Goal: Transaction & Acquisition: Purchase product/service

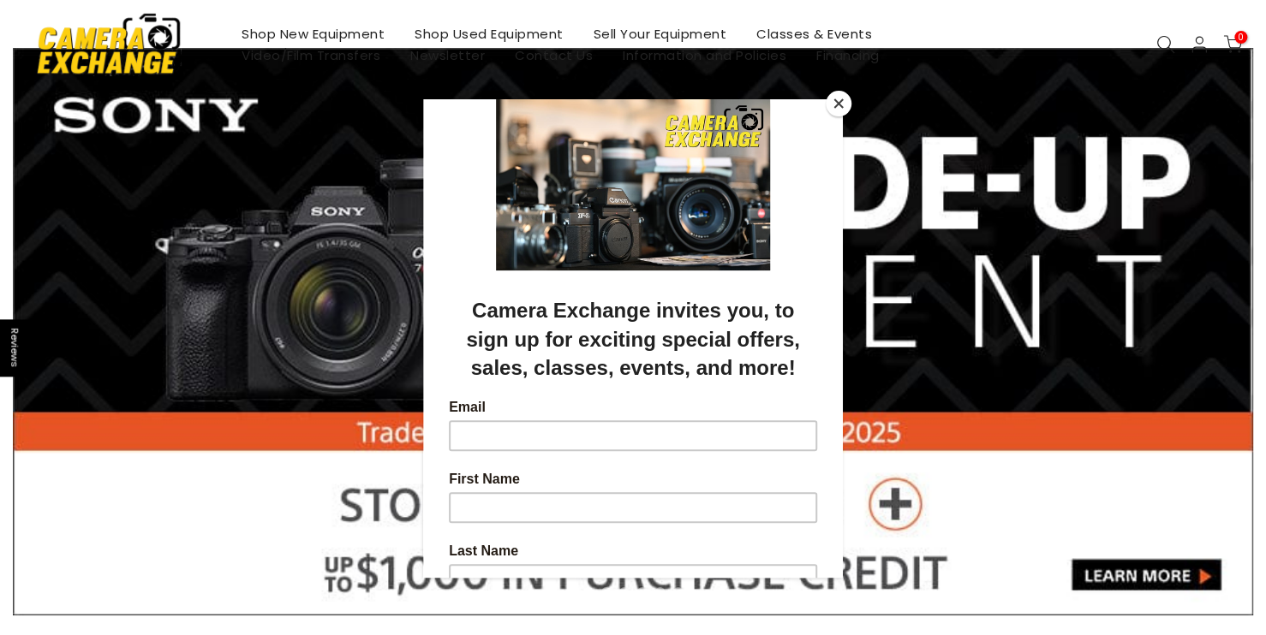
scroll to position [86, 0]
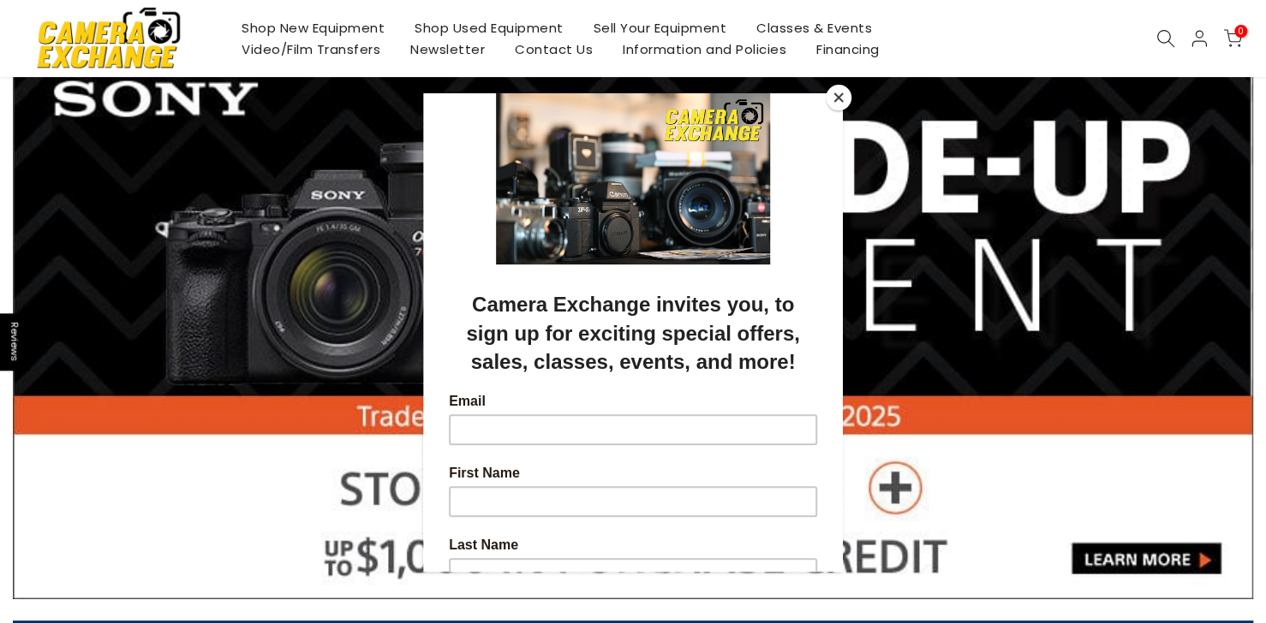
click at [835, 99] on button "Close" at bounding box center [839, 98] width 26 height 26
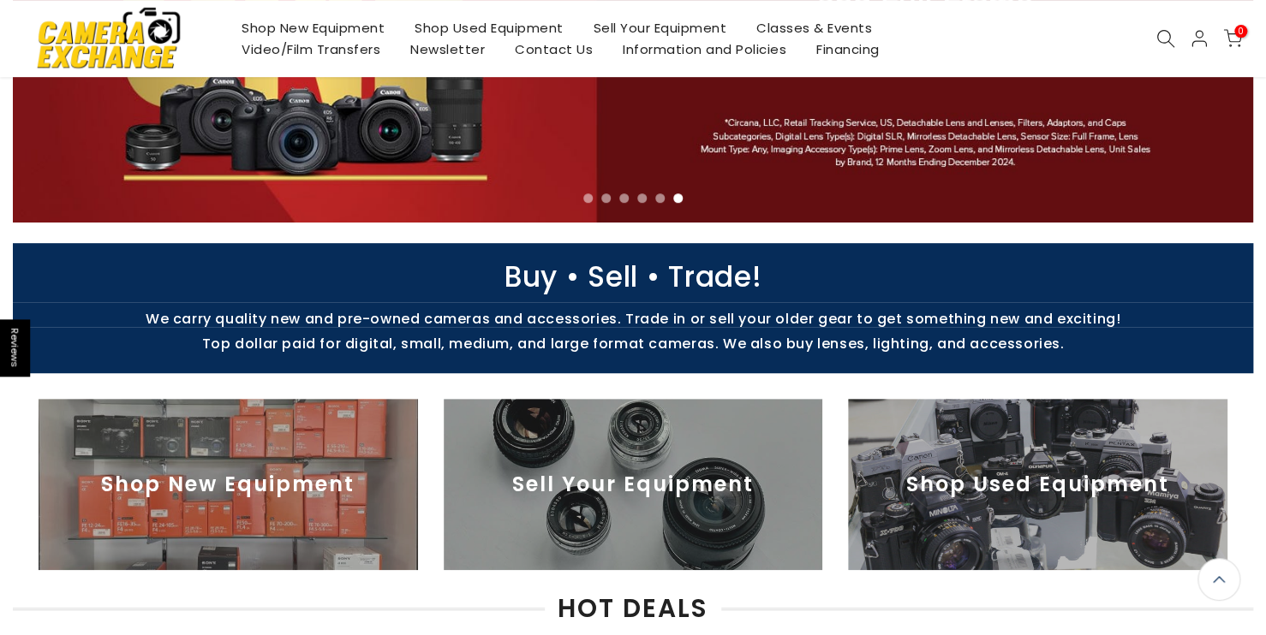
scroll to position [336, 0]
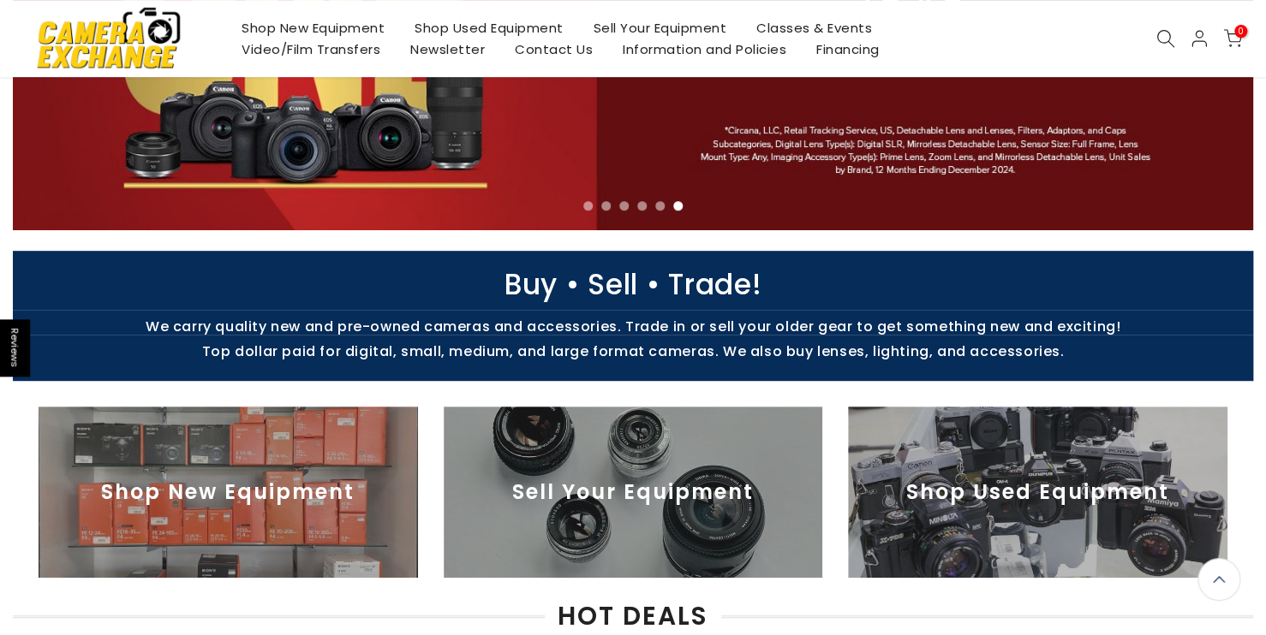
click at [1164, 42] on icon at bounding box center [1165, 38] width 19 height 19
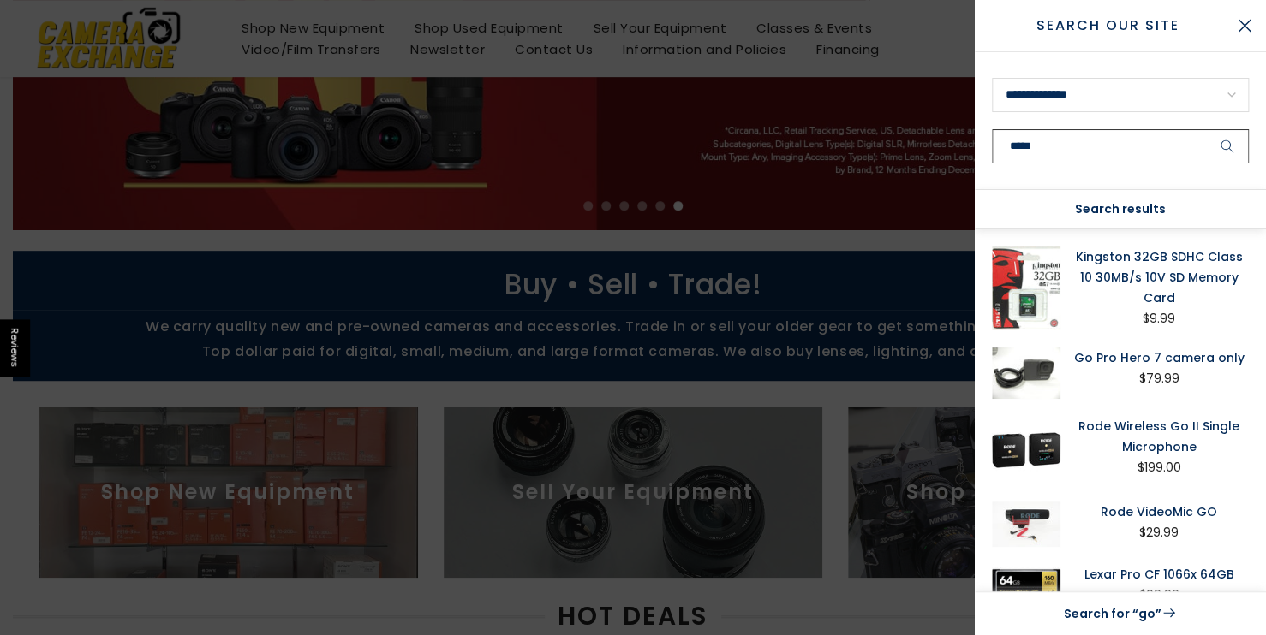
type input "*****"
click at [1206, 129] on button "submit" at bounding box center [1227, 146] width 43 height 34
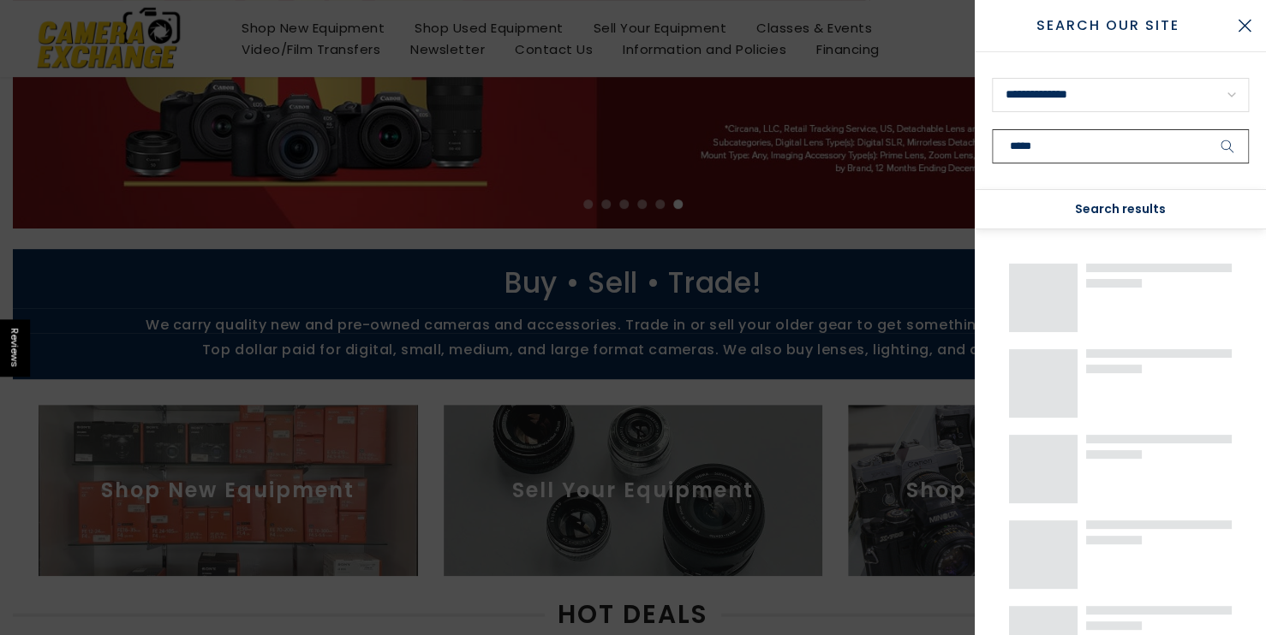
scroll to position [335, 0]
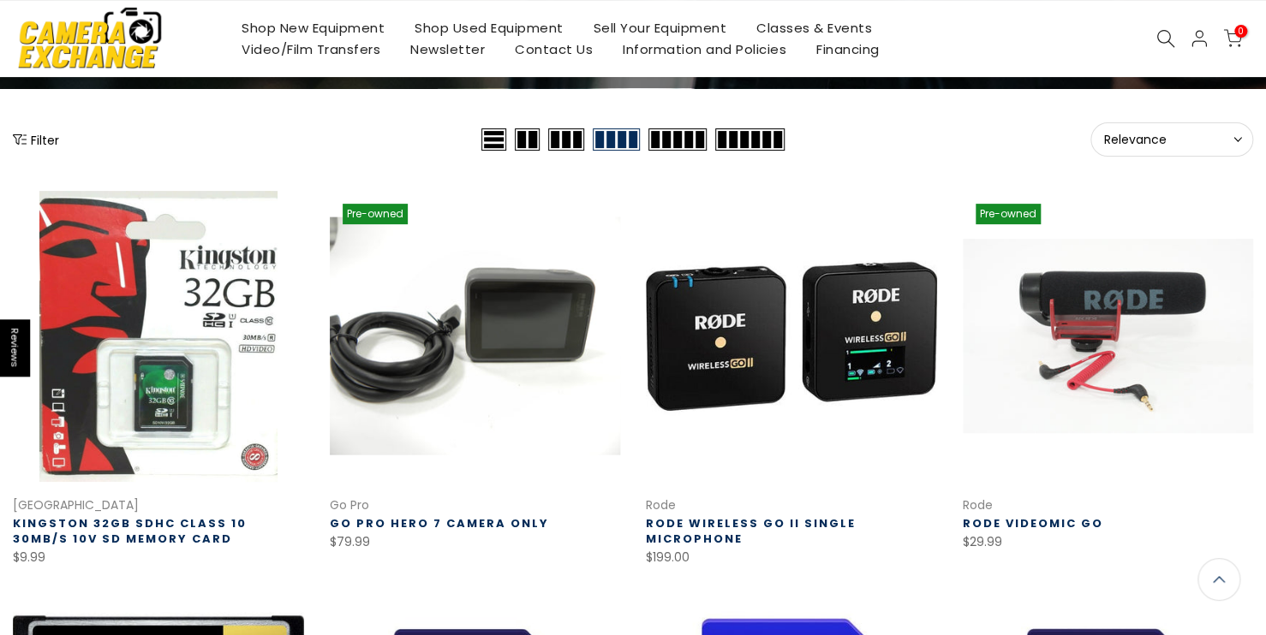
scroll to position [173, 0]
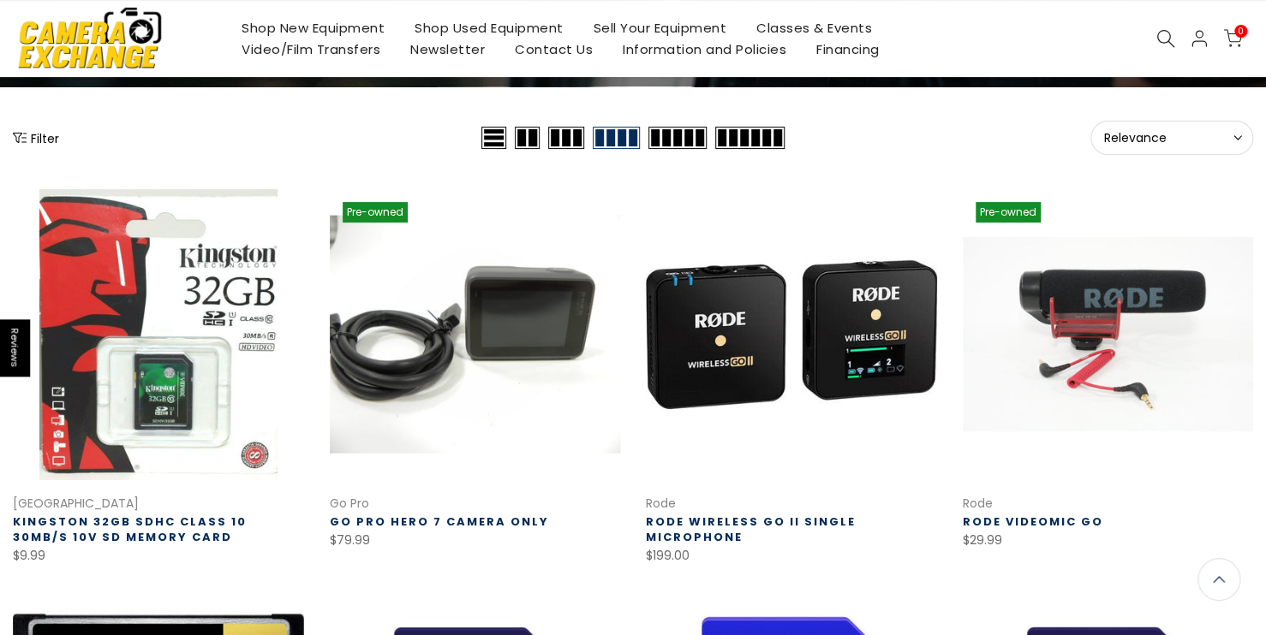
click at [565, 361] on link at bounding box center [475, 334] width 291 height 291
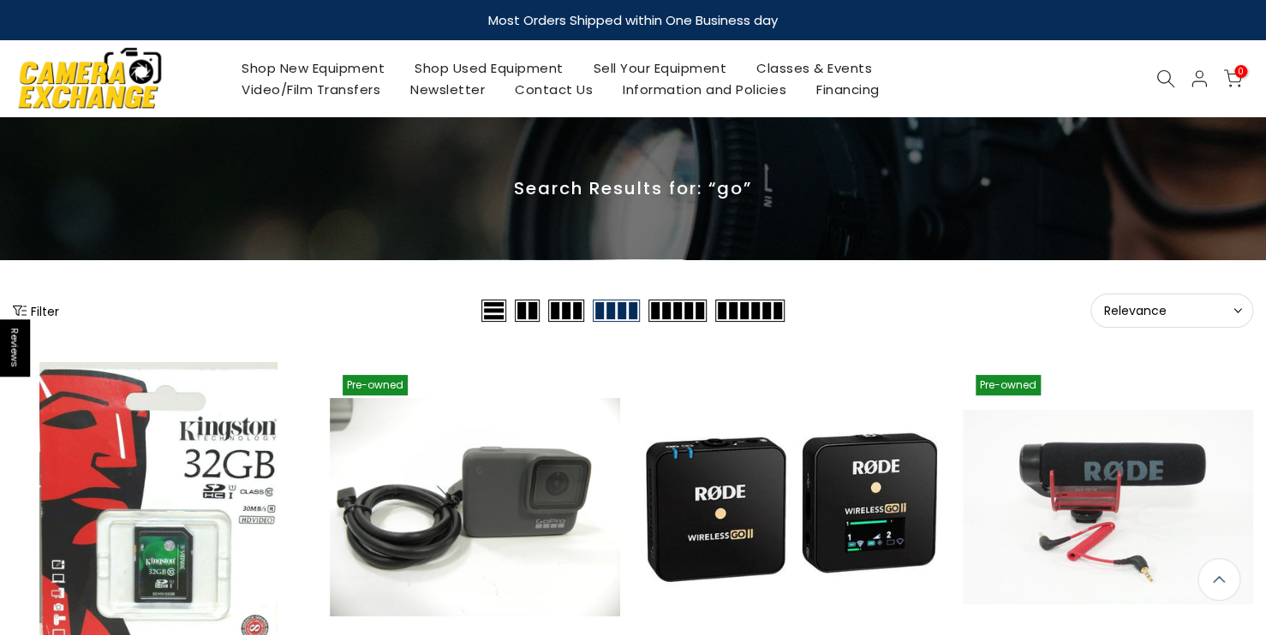
scroll to position [0, 0]
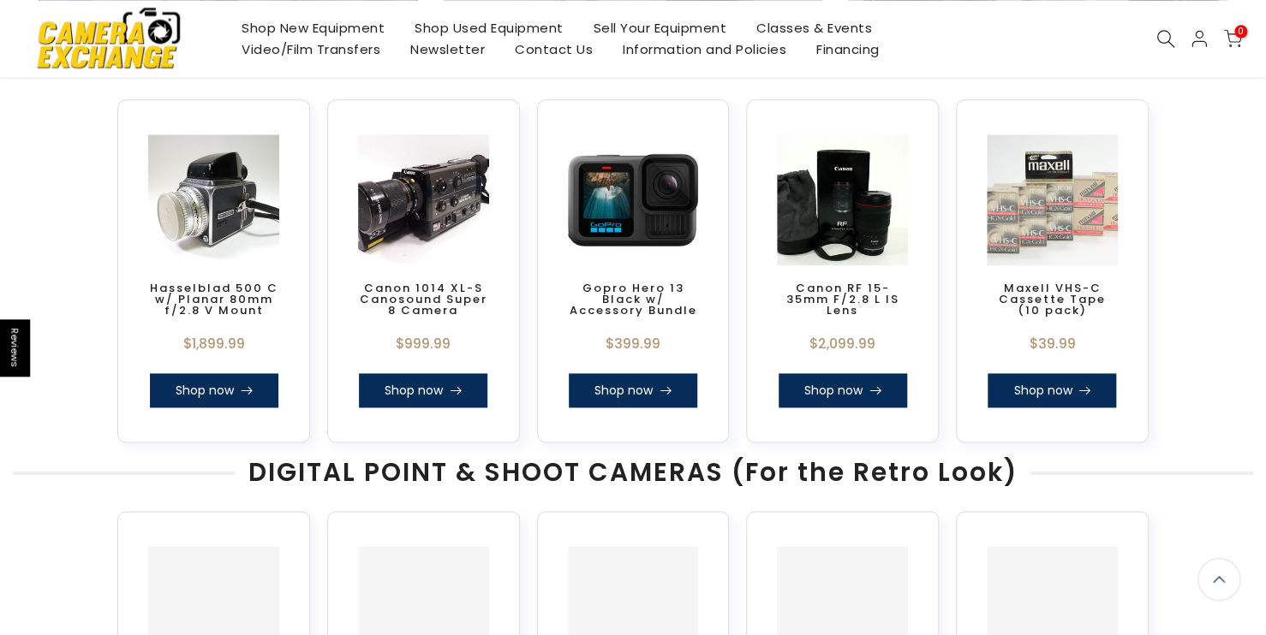
scroll to position [1028, 0]
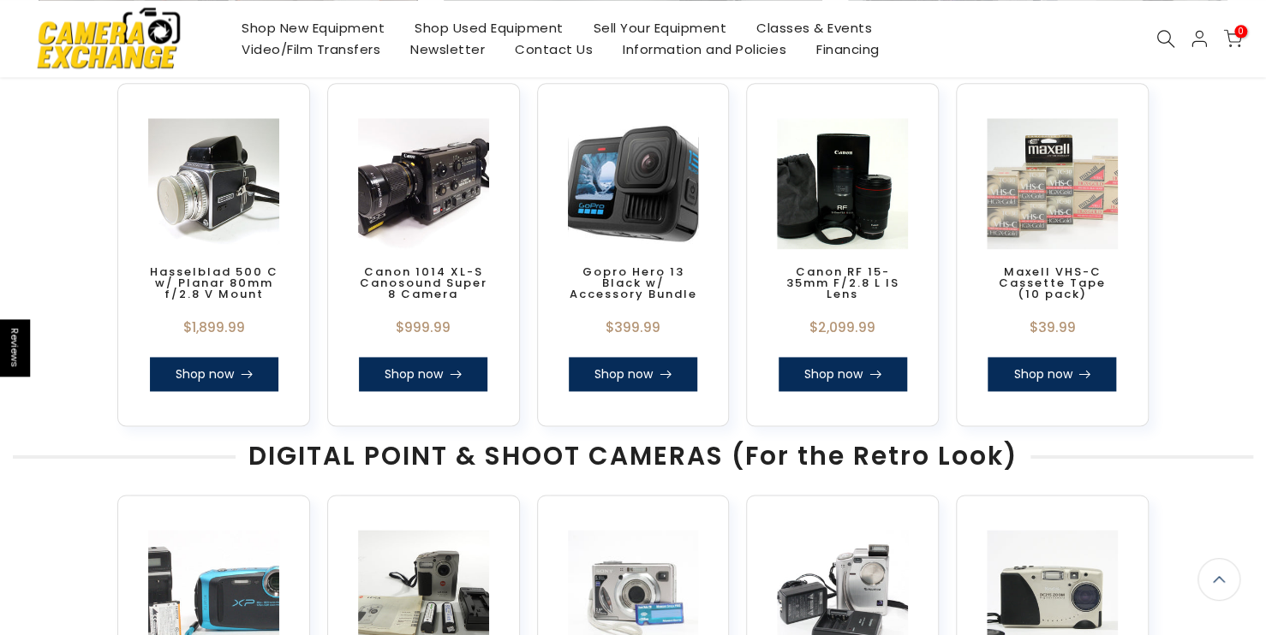
click at [641, 360] on link "Shop now" at bounding box center [633, 374] width 128 height 34
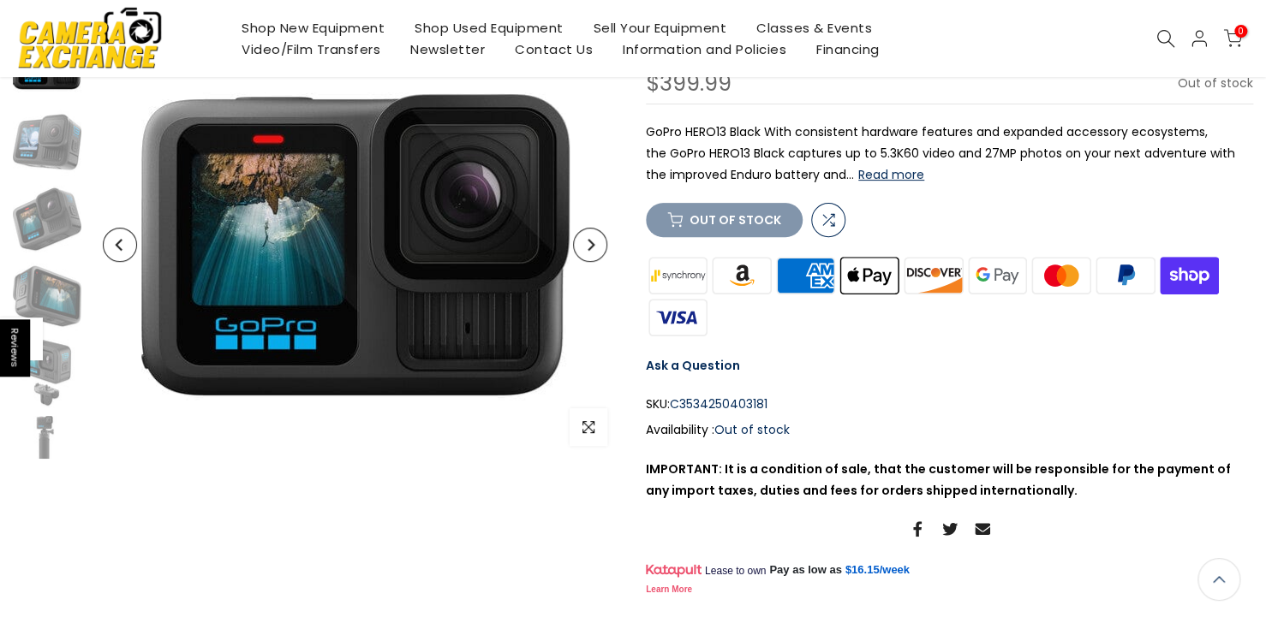
scroll to position [171, 0]
click at [891, 170] on button "Read more" at bounding box center [891, 173] width 66 height 15
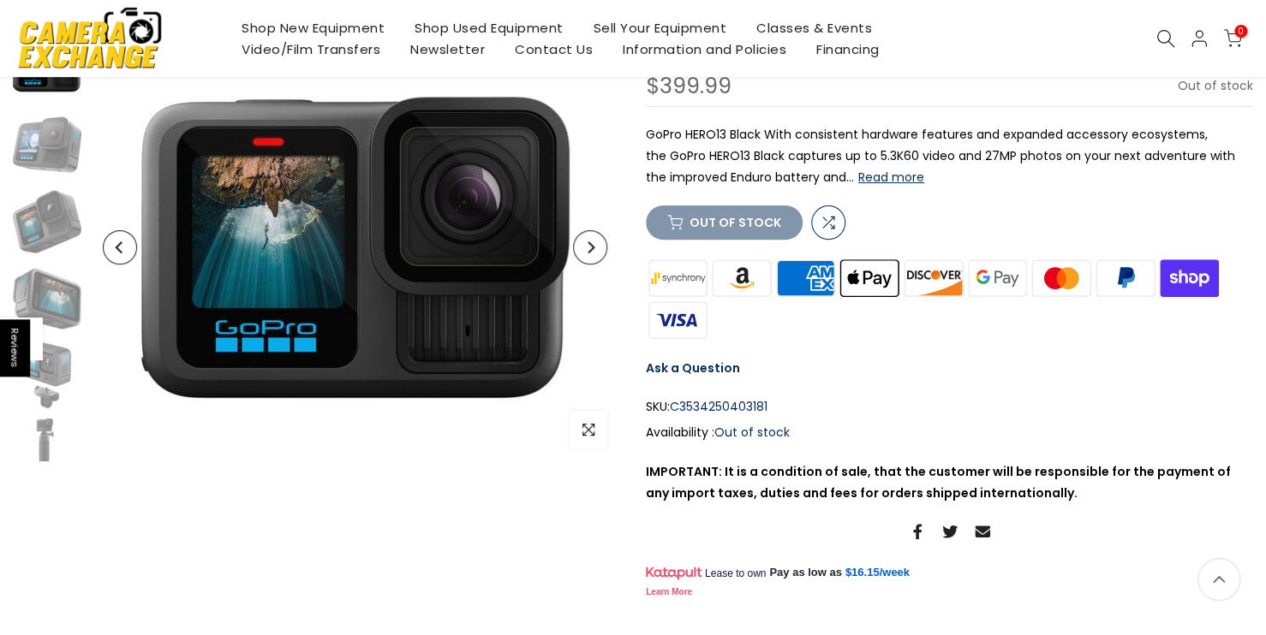
scroll to position [172, 0]
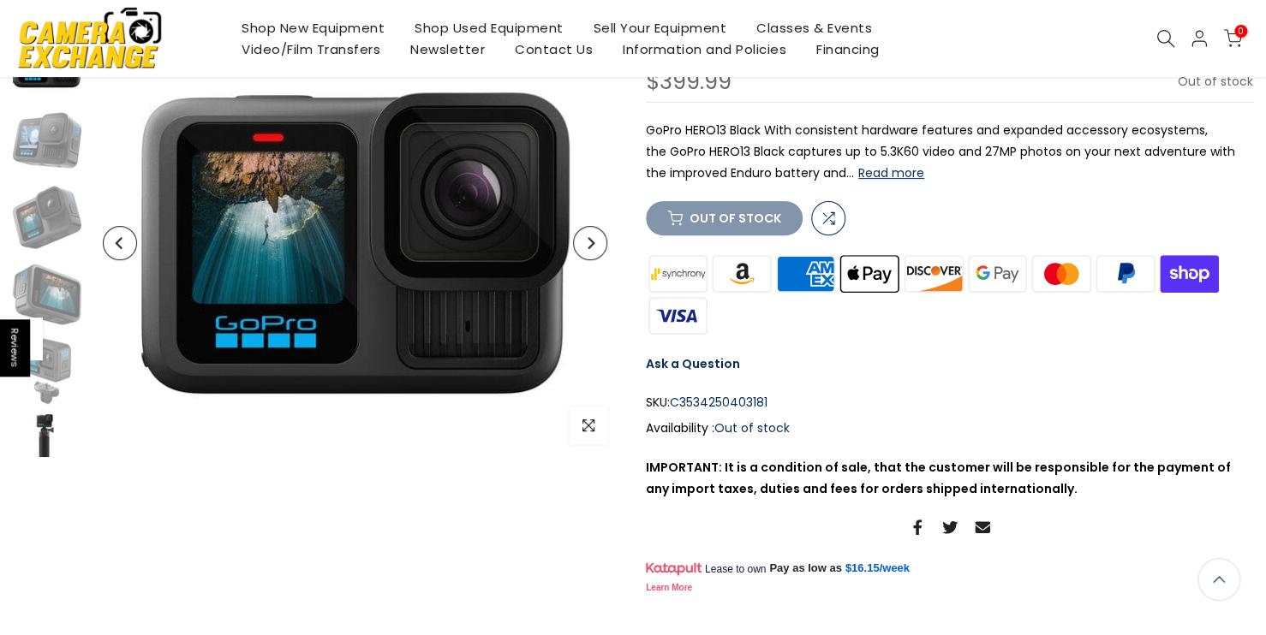
click at [51, 420] on img at bounding box center [47, 448] width 69 height 69
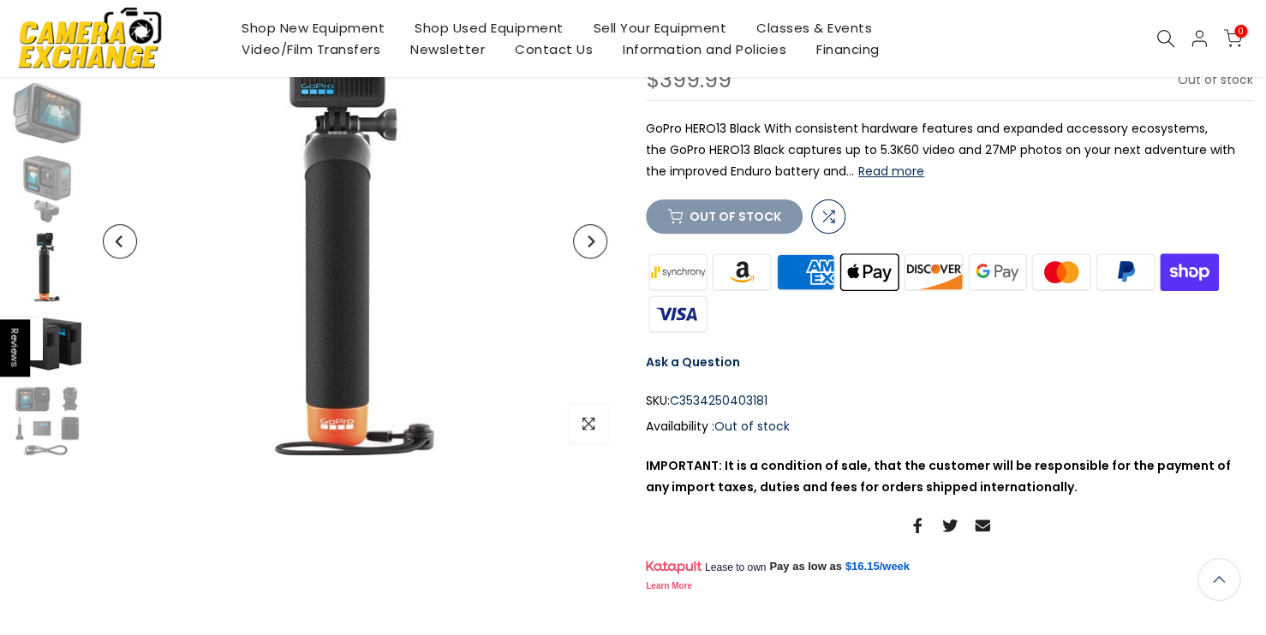
scroll to position [171, 0]
click at [83, 334] on div "Sold out Pre order Click to enlarge" at bounding box center [316, 242] width 607 height 428
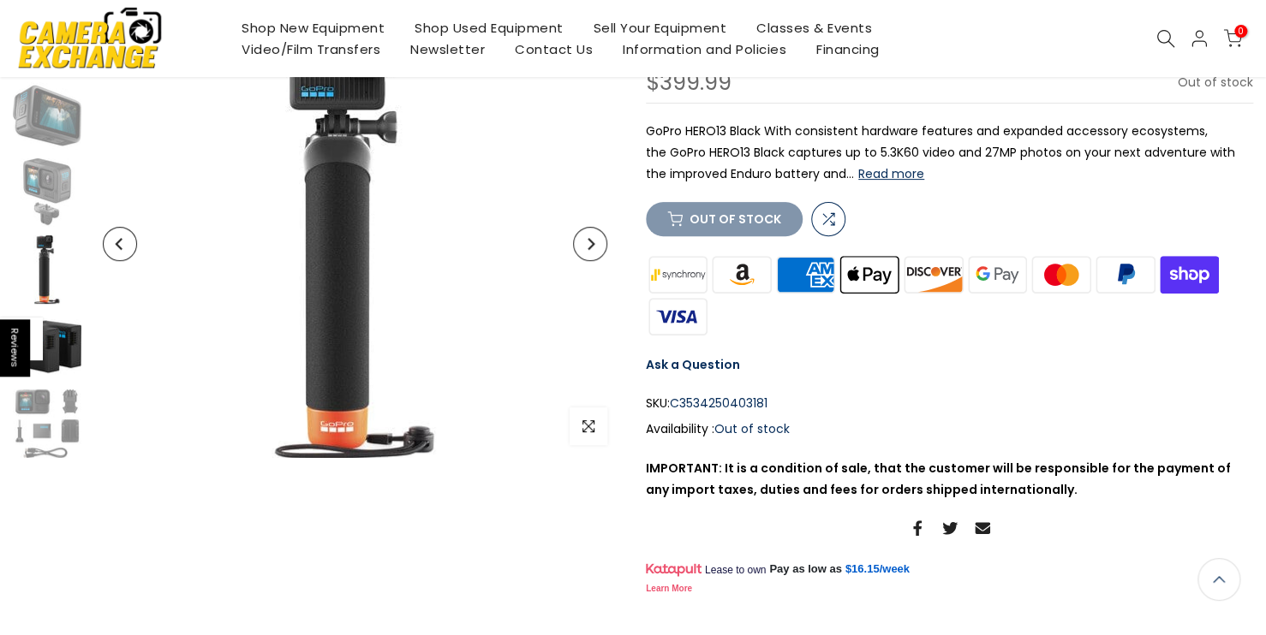
scroll to position [172, 0]
click at [75, 339] on img at bounding box center [47, 346] width 69 height 69
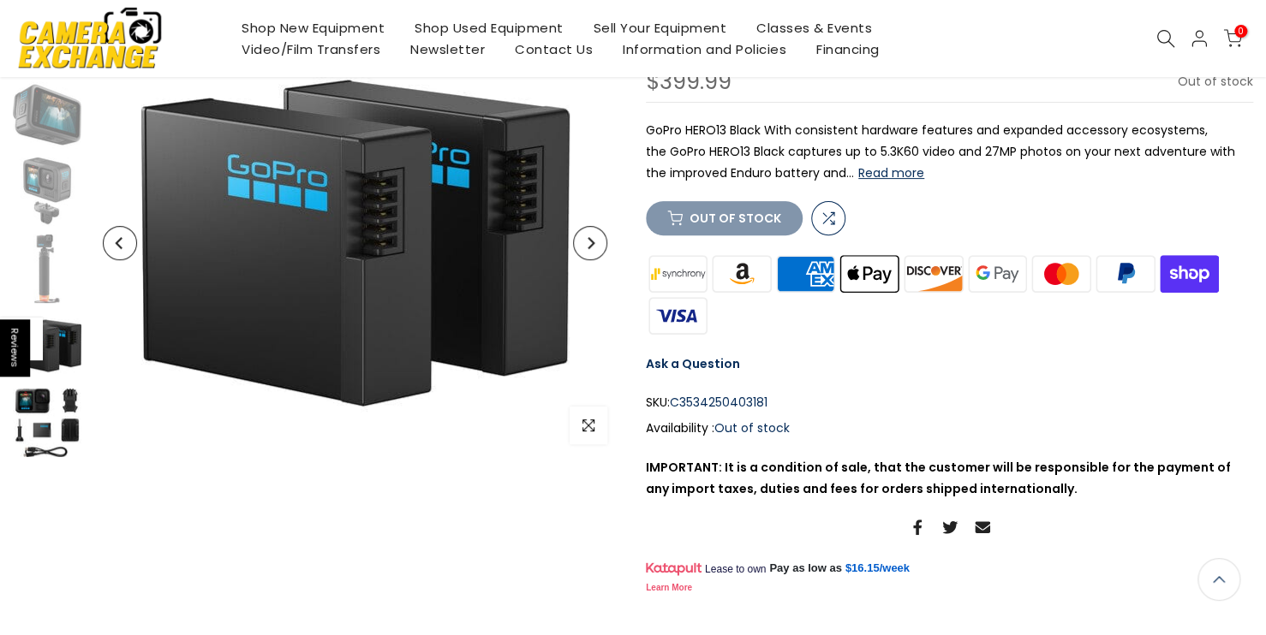
click at [62, 410] on img at bounding box center [47, 423] width 69 height 69
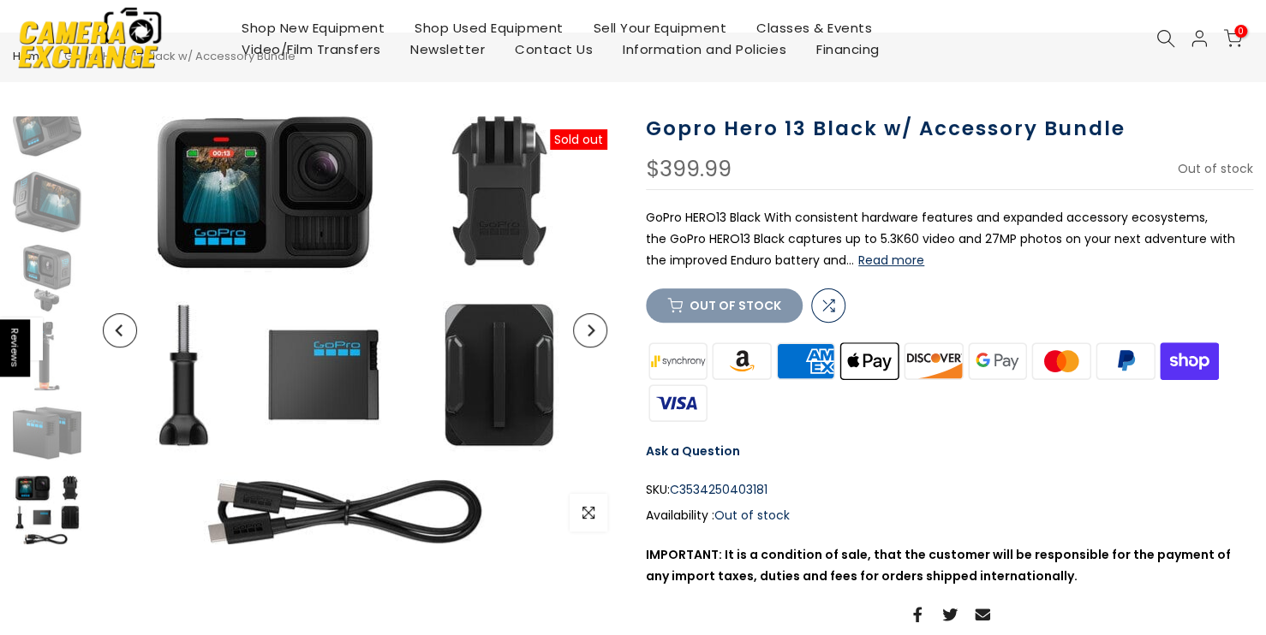
scroll to position [86, 0]
